Goal: Task Accomplishment & Management: Manage account settings

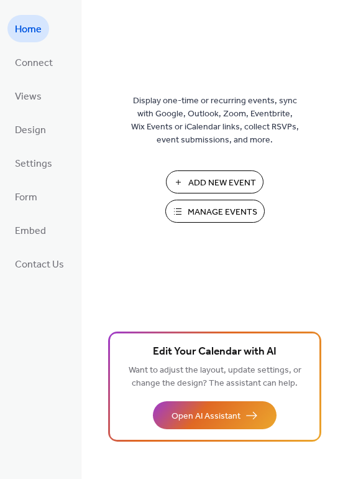
click at [240, 212] on span "Manage Events" at bounding box center [223, 212] width 70 height 13
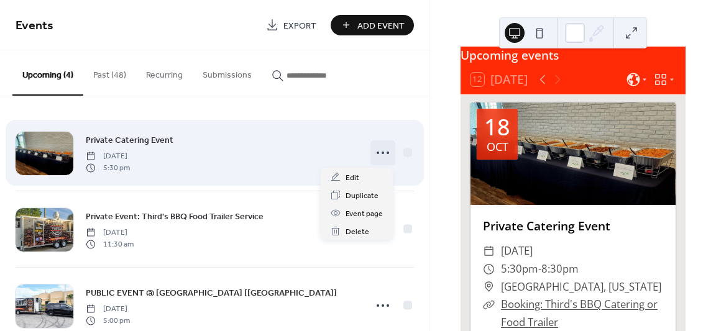
click at [376, 151] on icon at bounding box center [383, 153] width 20 height 20
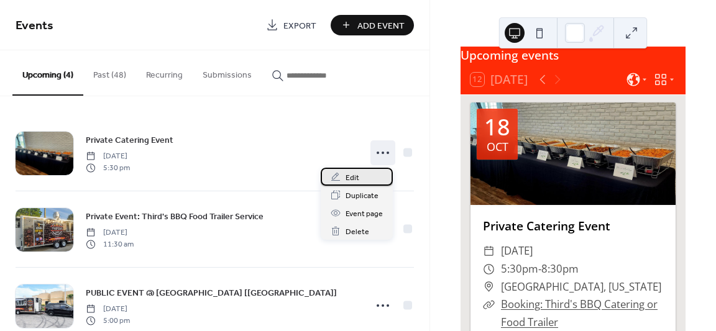
click at [359, 178] on div "Edit" at bounding box center [357, 177] width 72 height 18
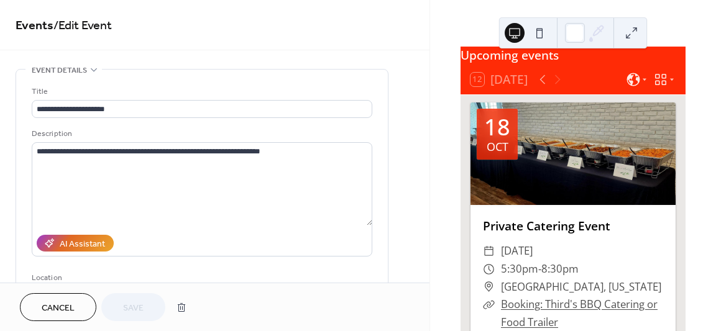
click at [76, 311] on button "Cancel" at bounding box center [58, 307] width 76 height 28
